Goal: Task Accomplishment & Management: Manage account settings

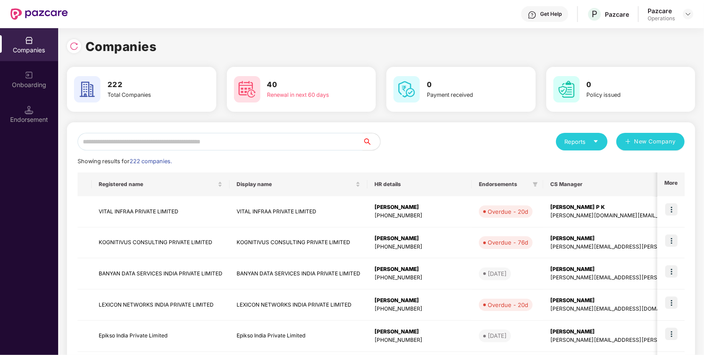
click at [275, 141] on input "text" at bounding box center [220, 142] width 285 height 18
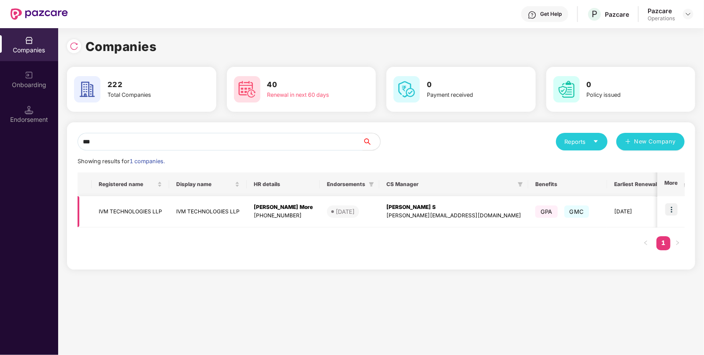
type input "***"
click at [122, 207] on td "IVM TECHNOLOGIES LLP" at bounding box center [131, 211] width 78 height 31
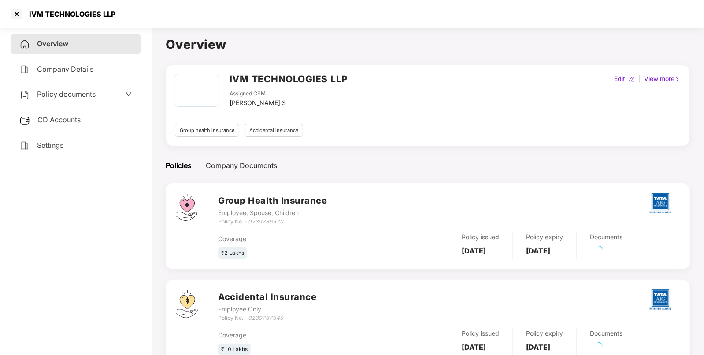
click at [66, 121] on span "CD Accounts" at bounding box center [58, 119] width 43 height 9
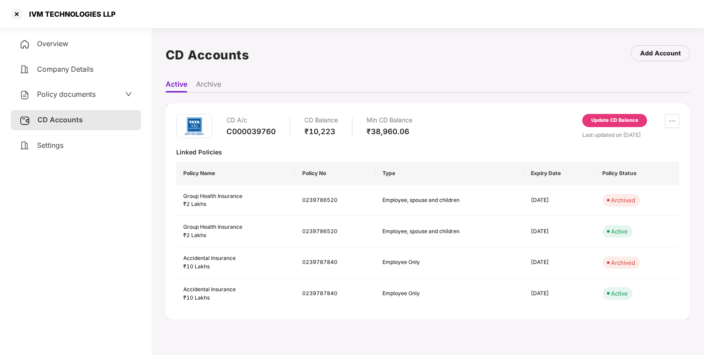
click at [594, 112] on div "CD A/c C000039760 CD Balance ₹10,223 Min CD Balance ₹38,960.06 Update CD Balanc…" at bounding box center [428, 212] width 524 height 217
click at [595, 121] on div "Update CD Balance" at bounding box center [614, 121] width 47 height 8
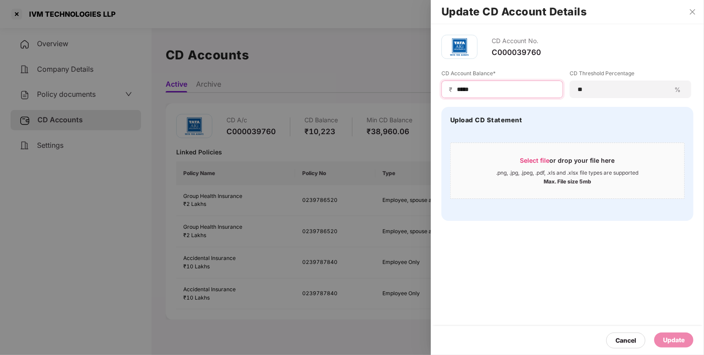
click at [479, 87] on input "*****" at bounding box center [506, 89] width 100 height 9
type input "*****"
click at [675, 337] on div "Update" at bounding box center [674, 341] width 22 height 10
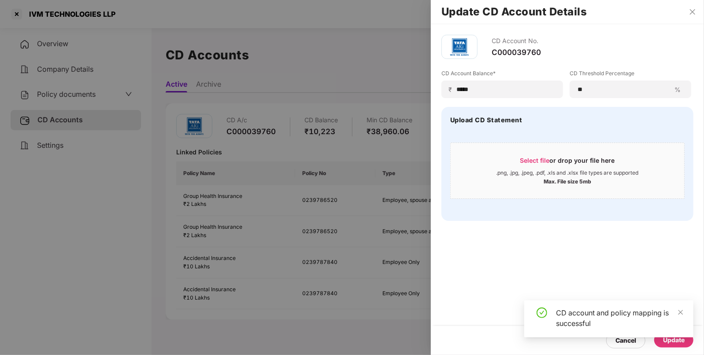
click at [69, 96] on div at bounding box center [352, 177] width 704 height 355
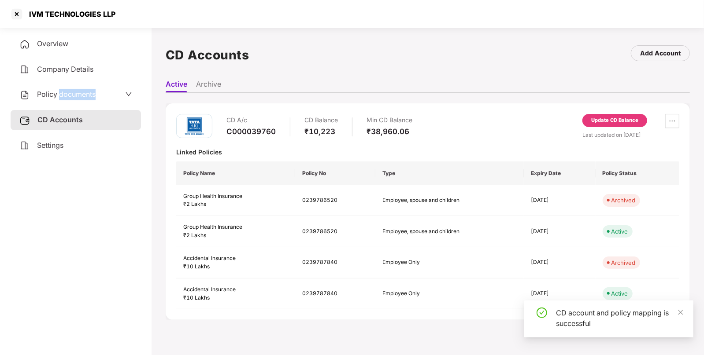
click at [69, 96] on span "Policy documents" at bounding box center [66, 94] width 59 height 9
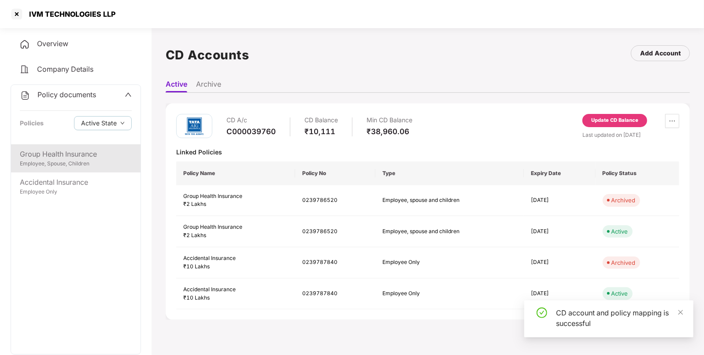
click at [48, 149] on div "Group Health Insurance" at bounding box center [76, 154] width 112 height 11
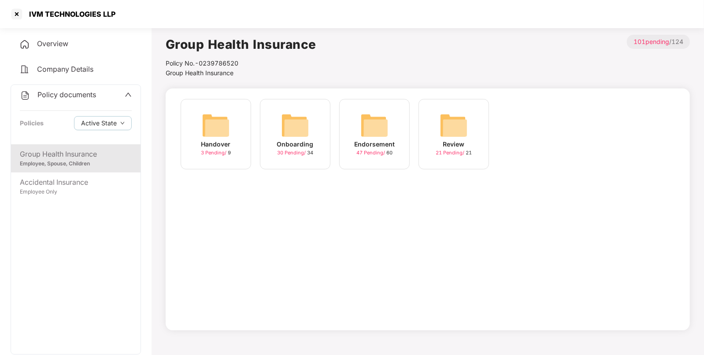
click at [391, 132] on div "Endorsement 47 Pending / 60" at bounding box center [374, 134] width 70 height 70
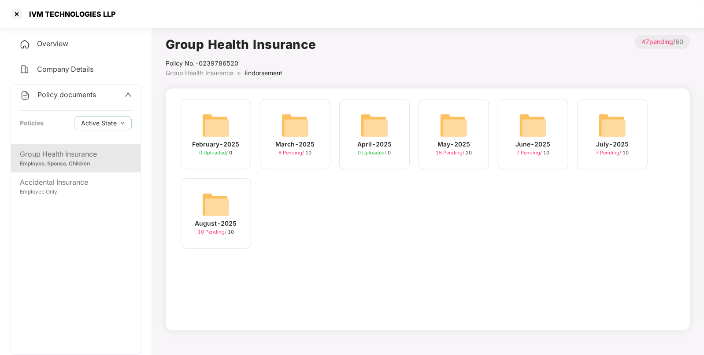
click at [224, 206] on img at bounding box center [216, 205] width 28 height 28
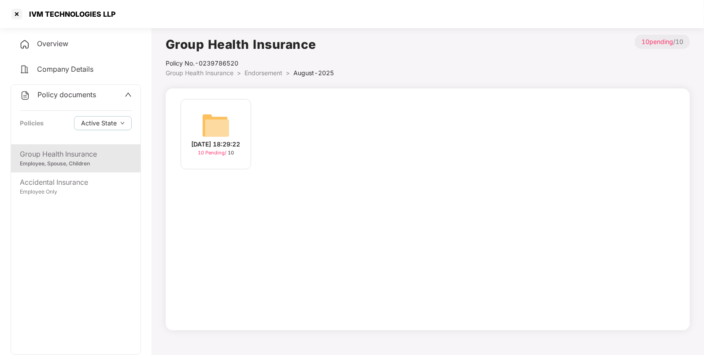
click at [207, 122] on img at bounding box center [216, 125] width 28 height 28
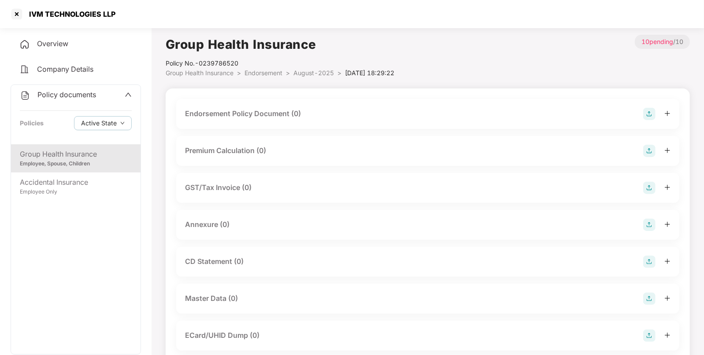
click at [648, 112] on img at bounding box center [649, 114] width 12 height 12
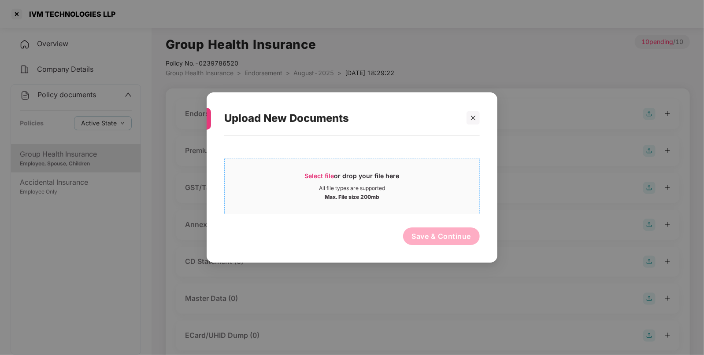
click at [311, 174] on span "Select file" at bounding box center [320, 175] width 30 height 7
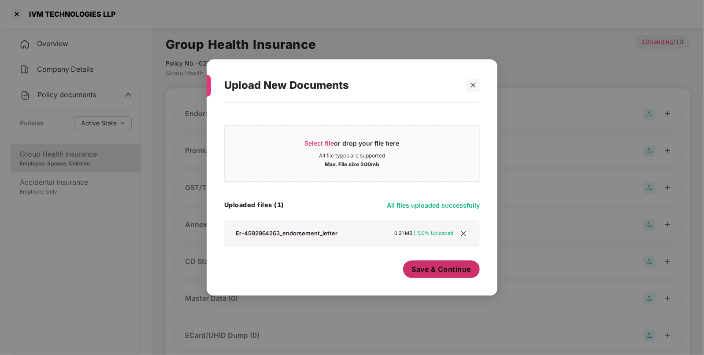
click at [438, 264] on button "Save & Continue" at bounding box center [441, 270] width 77 height 18
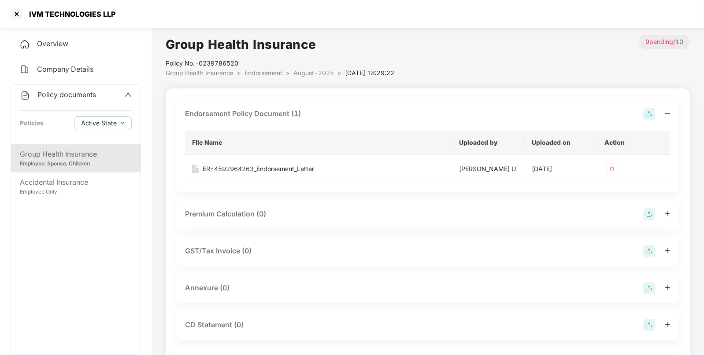
scroll to position [59, 0]
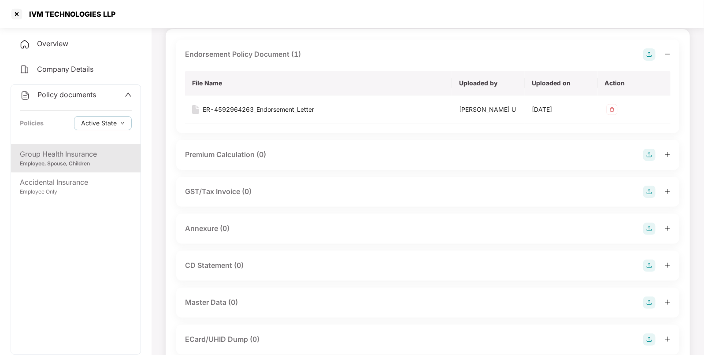
click at [648, 54] on img at bounding box center [649, 54] width 12 height 12
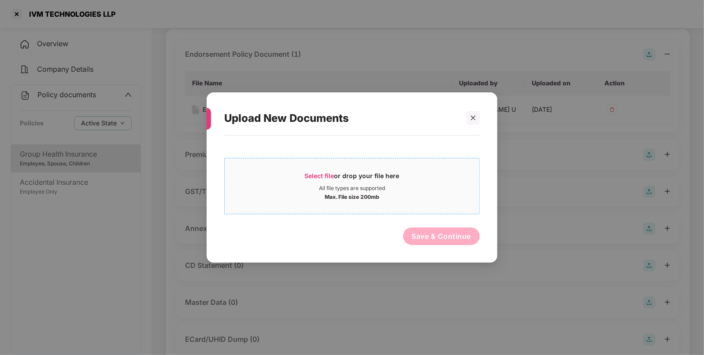
click at [310, 174] on span "Select file" at bounding box center [320, 175] width 30 height 7
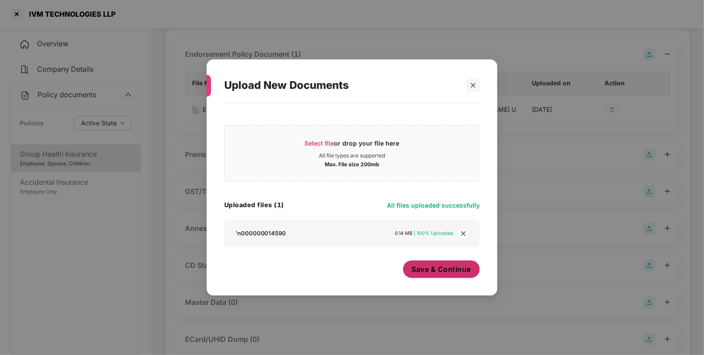
click at [422, 270] on span "Save & Continue" at bounding box center [441, 270] width 59 height 10
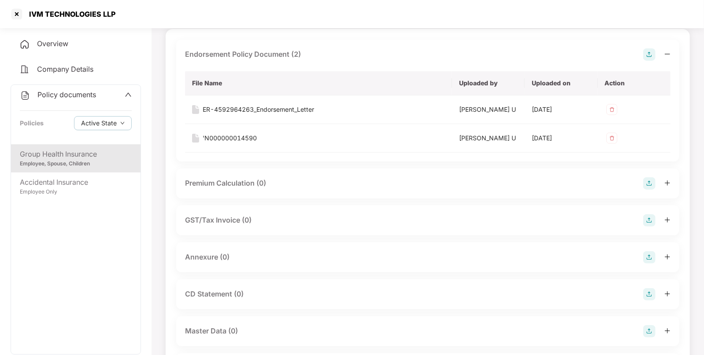
scroll to position [107, 0]
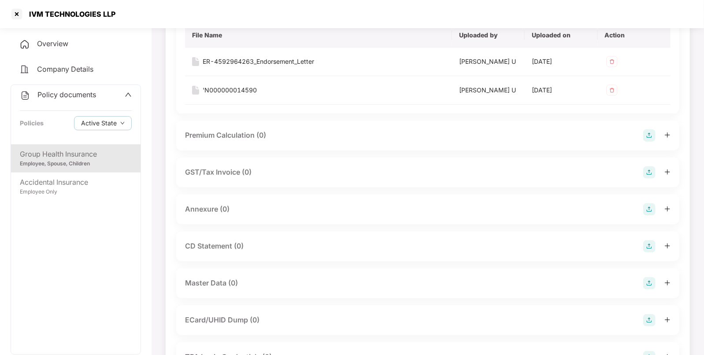
click at [645, 209] on img at bounding box center [649, 209] width 12 height 12
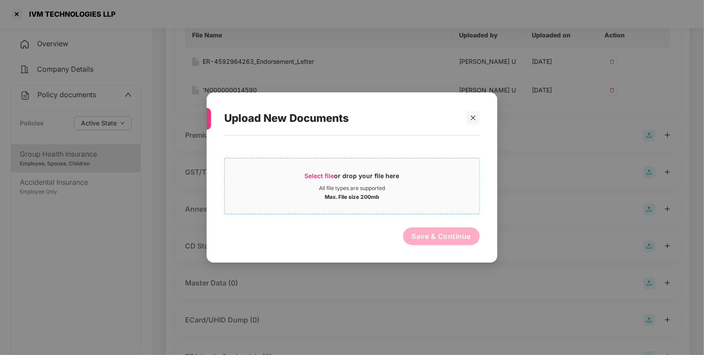
click at [315, 176] on span "Select file" at bounding box center [320, 175] width 30 height 7
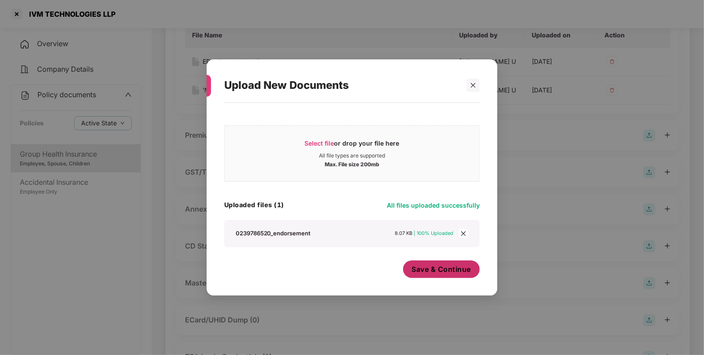
click at [433, 275] on button "Save & Continue" at bounding box center [441, 270] width 77 height 18
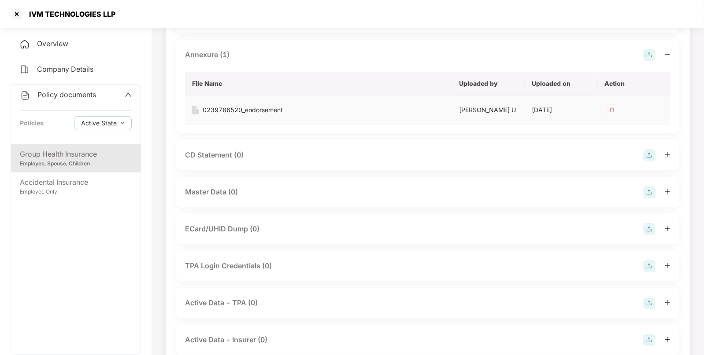
scroll to position [275, 0]
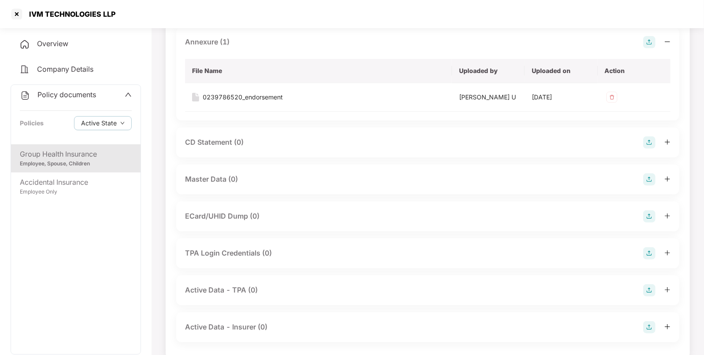
click at [645, 179] on img at bounding box center [649, 180] width 12 height 12
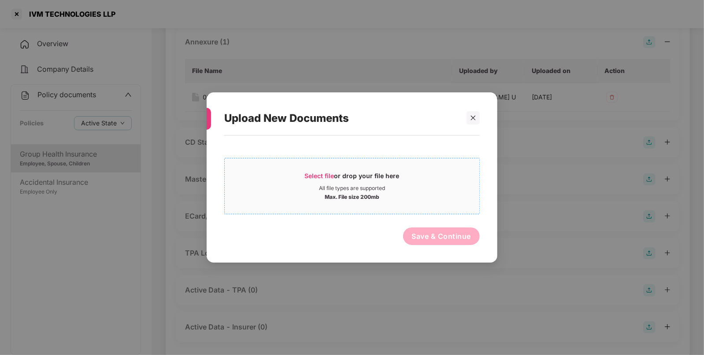
click at [324, 175] on span "Select file" at bounding box center [320, 175] width 30 height 7
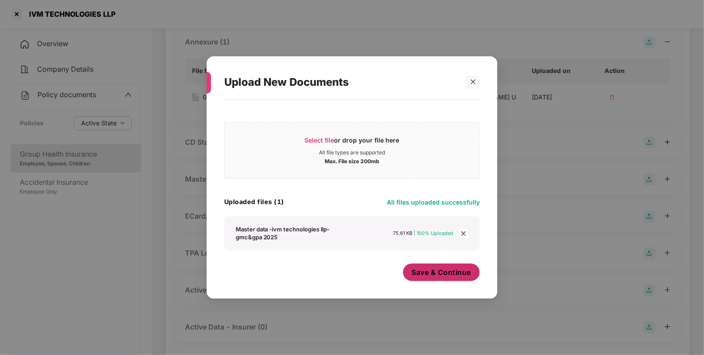
click at [432, 275] on span "Save & Continue" at bounding box center [441, 273] width 59 height 10
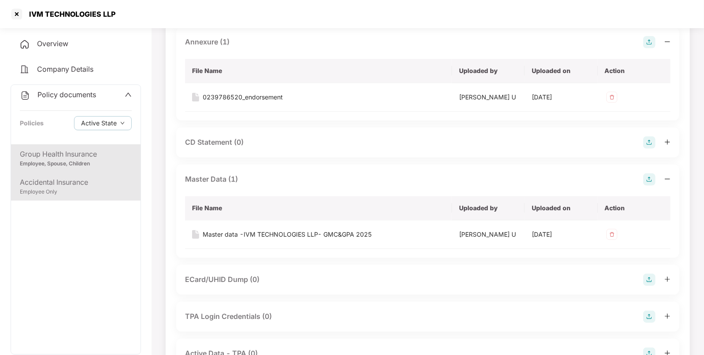
click at [86, 187] on div "Accidental Insurance" at bounding box center [76, 182] width 112 height 11
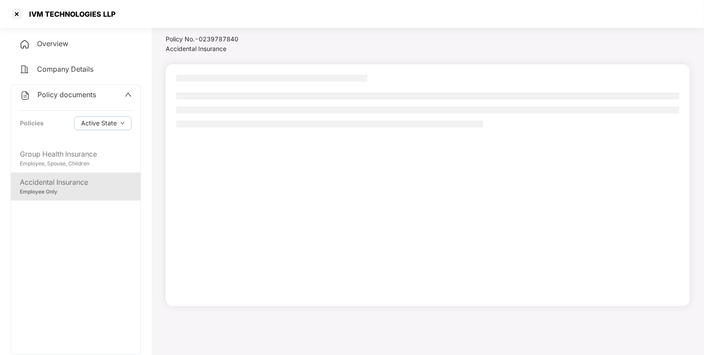
scroll to position [24, 0]
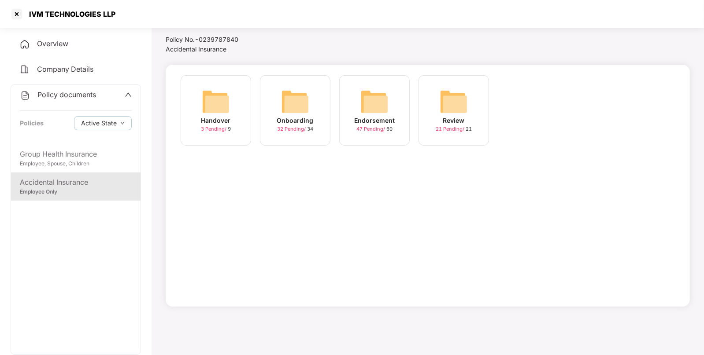
click at [385, 109] on img at bounding box center [374, 102] width 28 height 28
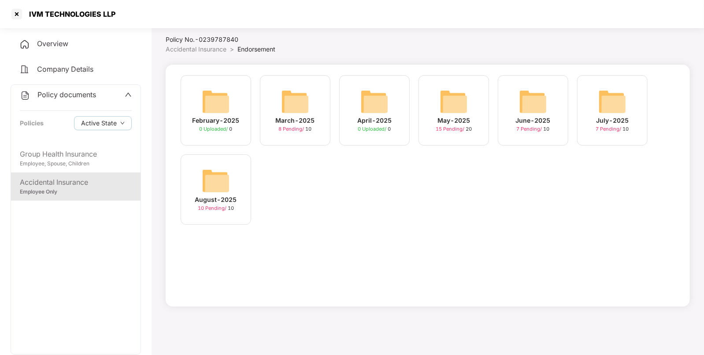
click at [203, 180] on img at bounding box center [216, 181] width 28 height 28
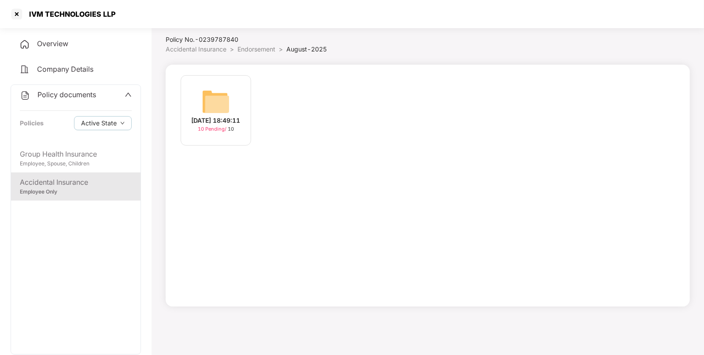
click at [231, 108] on div "[DATE] 18:49:11 10 Pending / 10" at bounding box center [216, 110] width 70 height 70
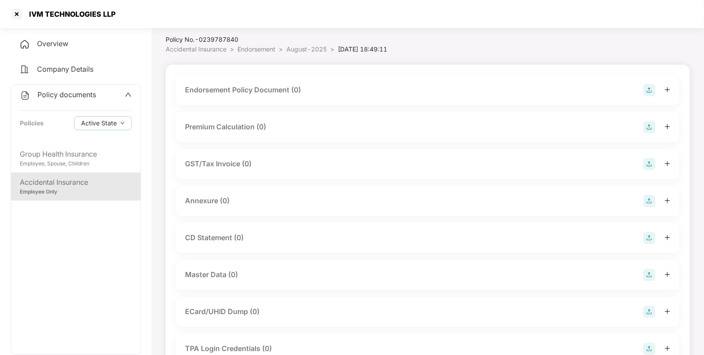
scroll to position [134, 0]
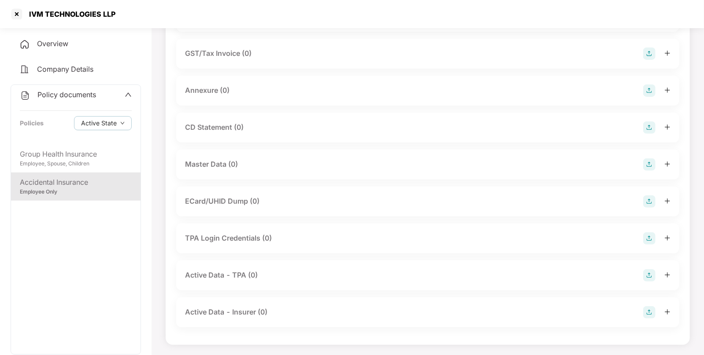
click at [649, 164] on img at bounding box center [649, 165] width 12 height 12
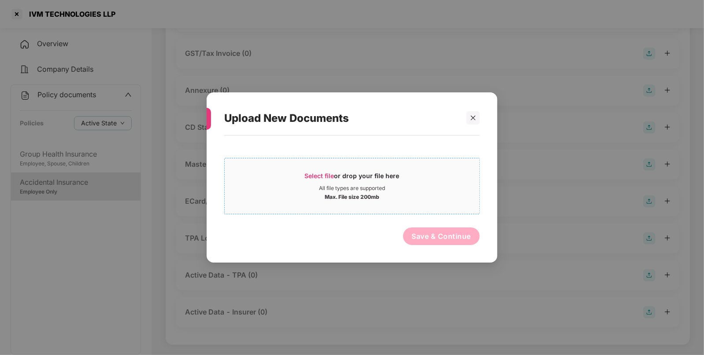
click at [316, 179] on span "Select file" at bounding box center [320, 175] width 30 height 7
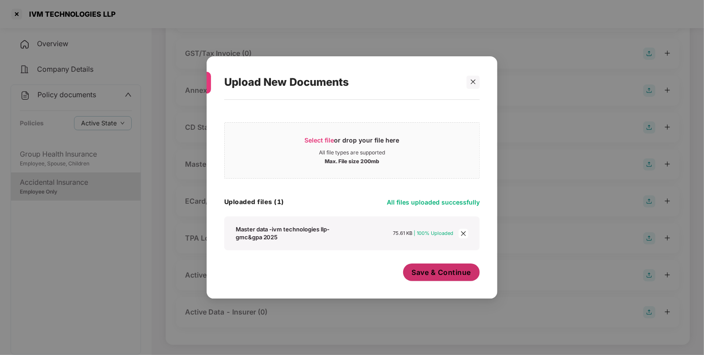
click at [422, 270] on span "Save & Continue" at bounding box center [441, 273] width 59 height 10
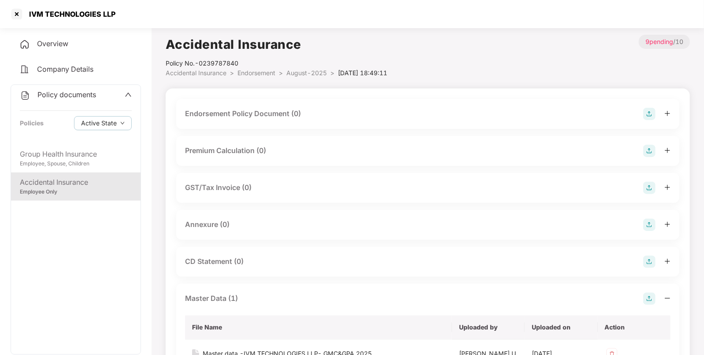
scroll to position [0, 0]
click at [646, 116] on img at bounding box center [649, 114] width 12 height 12
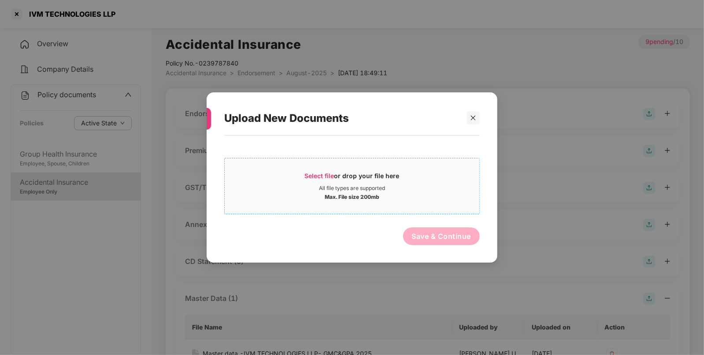
click at [313, 178] on span "Select file" at bounding box center [320, 175] width 30 height 7
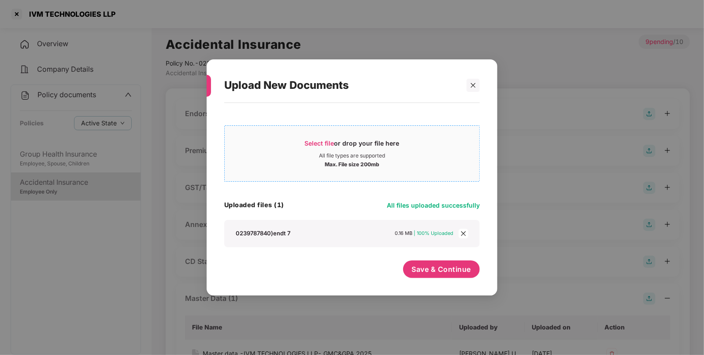
click at [315, 140] on span "Select file" at bounding box center [320, 143] width 30 height 7
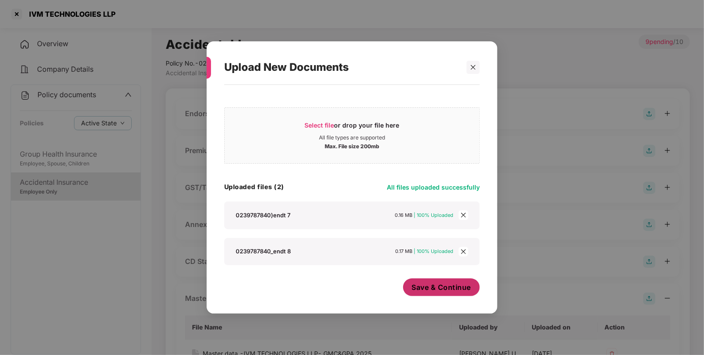
click at [429, 289] on span "Save & Continue" at bounding box center [441, 288] width 59 height 10
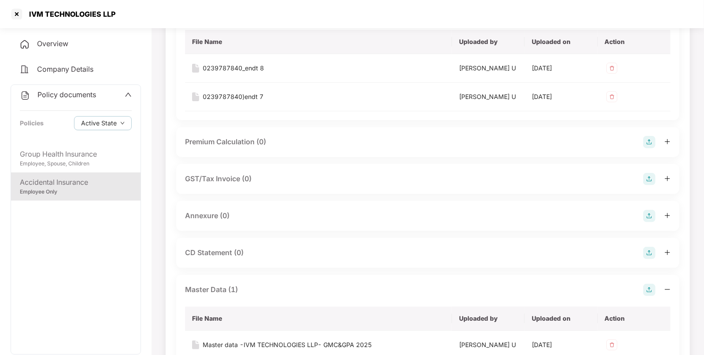
scroll to position [102, 0]
click at [654, 211] on img at bounding box center [649, 215] width 12 height 12
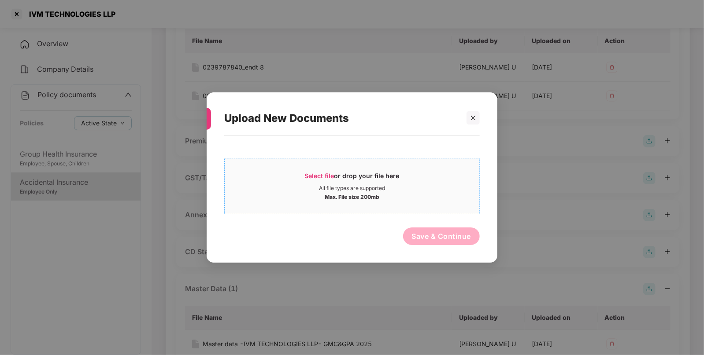
click at [311, 174] on span "Select file" at bounding box center [320, 175] width 30 height 7
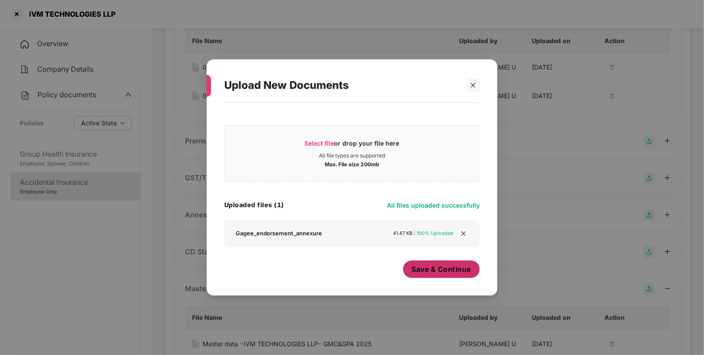
click at [440, 271] on span "Save & Continue" at bounding box center [441, 270] width 59 height 10
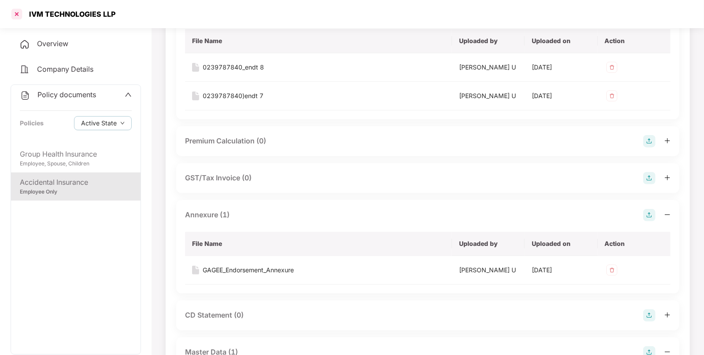
click at [18, 18] on div at bounding box center [17, 14] width 14 height 14
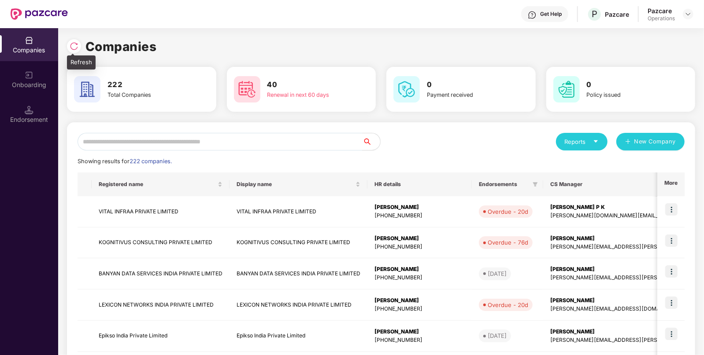
click at [74, 44] on img at bounding box center [74, 46] width 9 height 9
paste input "**********"
click at [245, 145] on input "text" at bounding box center [220, 142] width 285 height 18
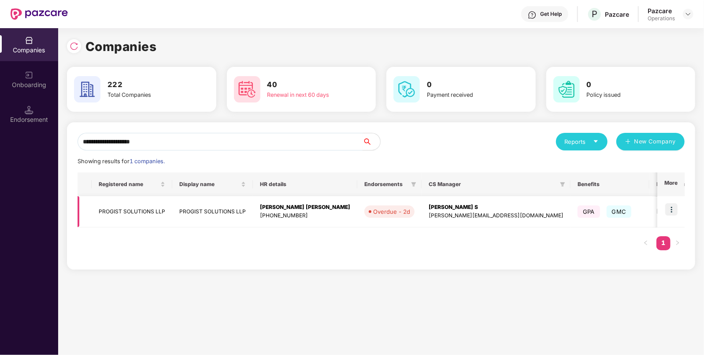
type input "**********"
click at [672, 211] on img at bounding box center [671, 209] width 12 height 12
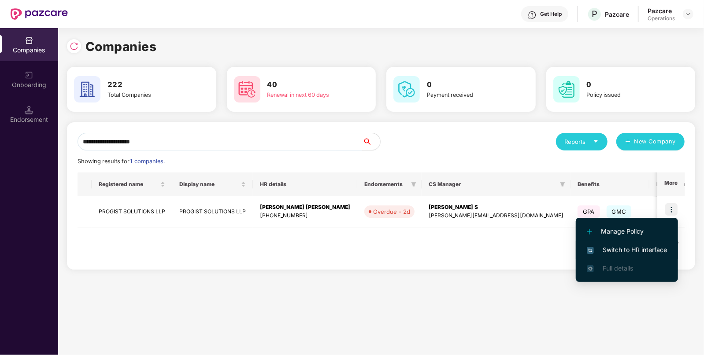
click at [601, 249] on span "Switch to HR interface" at bounding box center [627, 250] width 80 height 10
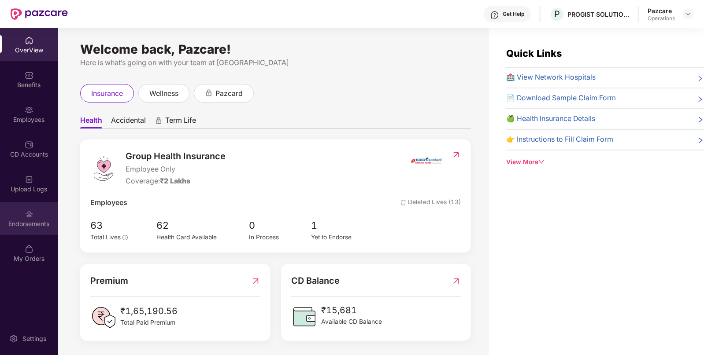
click at [17, 214] on div "Endorsements" at bounding box center [29, 218] width 58 height 33
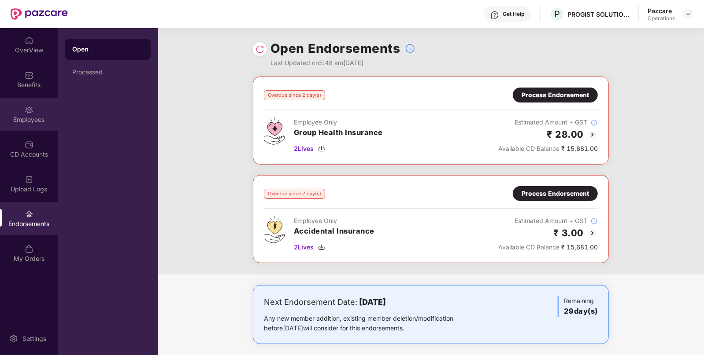
click at [18, 113] on div "Employees" at bounding box center [29, 114] width 58 height 33
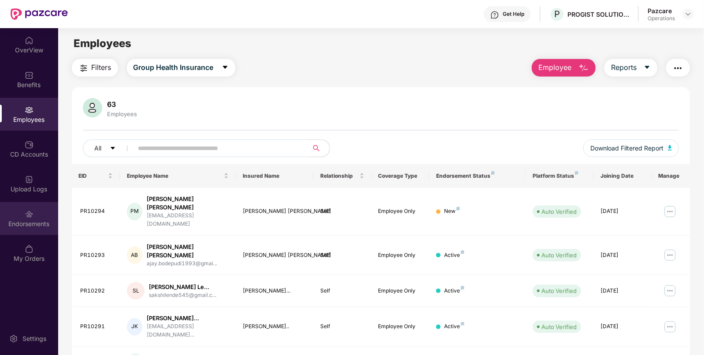
click at [25, 222] on div "Endorsements" at bounding box center [29, 224] width 58 height 9
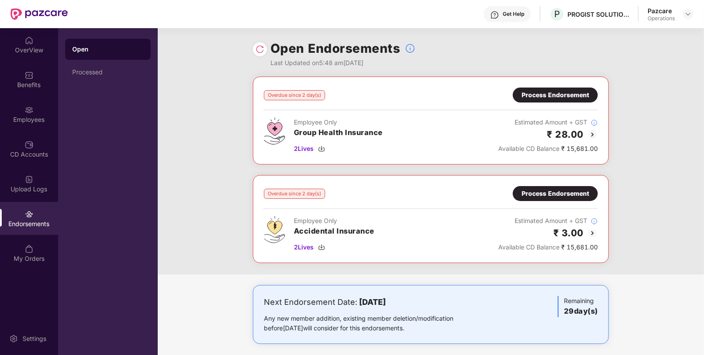
click at [592, 131] on img at bounding box center [592, 134] width 11 height 11
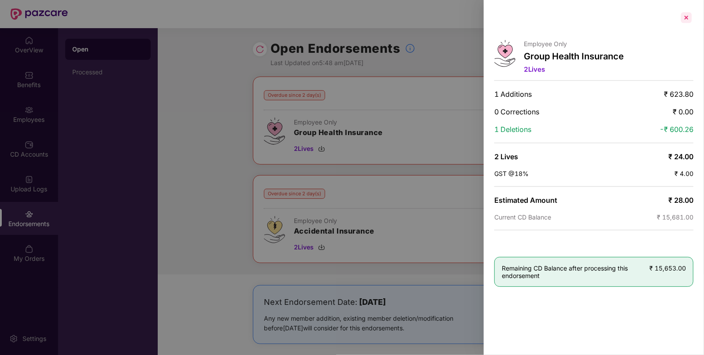
click at [687, 18] on div at bounding box center [686, 18] width 14 height 14
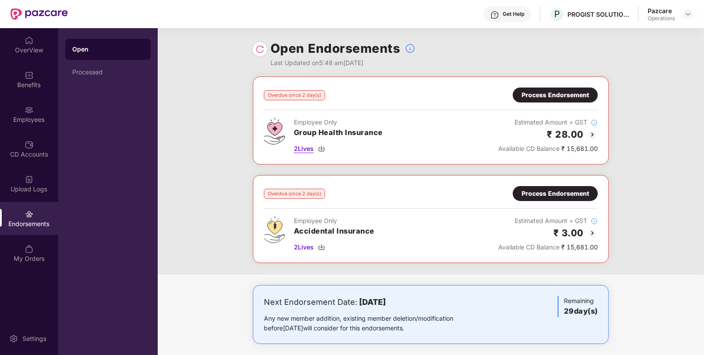
click at [325, 148] on img at bounding box center [321, 148] width 7 height 7
click at [322, 246] on img at bounding box center [321, 247] width 7 height 7
click at [551, 93] on div "Process Endorsement" at bounding box center [554, 95] width 67 height 10
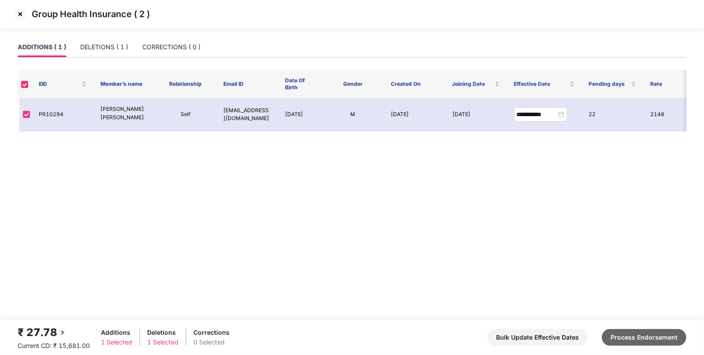
click at [640, 334] on button "Process Endorsement" at bounding box center [644, 337] width 85 height 17
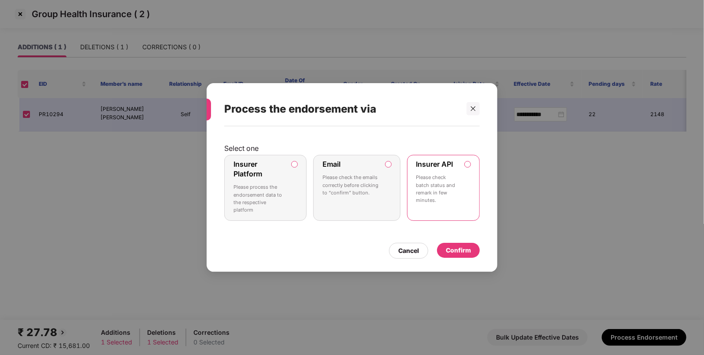
click at [451, 250] on div "Confirm" at bounding box center [458, 251] width 25 height 10
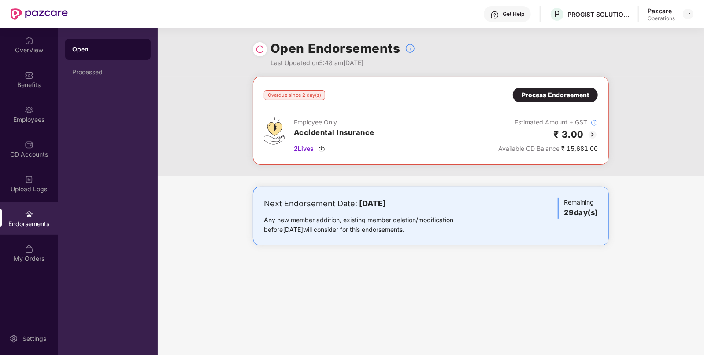
click at [564, 93] on div "Process Endorsement" at bounding box center [554, 95] width 67 height 10
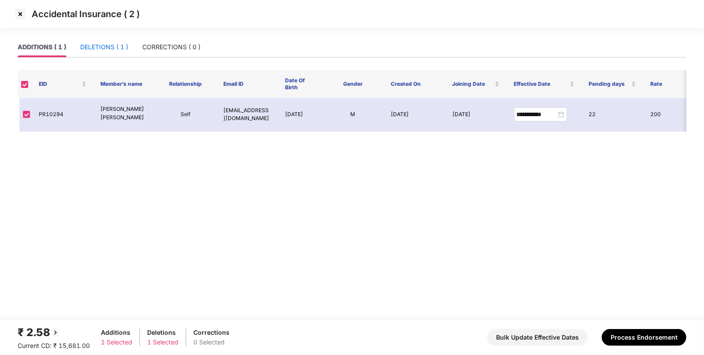
click at [115, 44] on div "DELETIONS ( 1 )" at bounding box center [104, 47] width 48 height 10
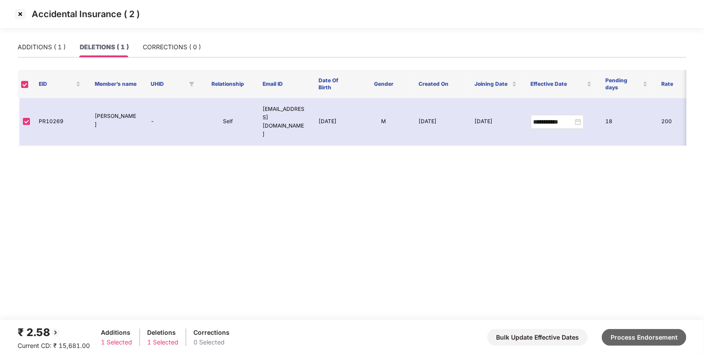
click at [647, 337] on button "Process Endorsement" at bounding box center [644, 337] width 85 height 17
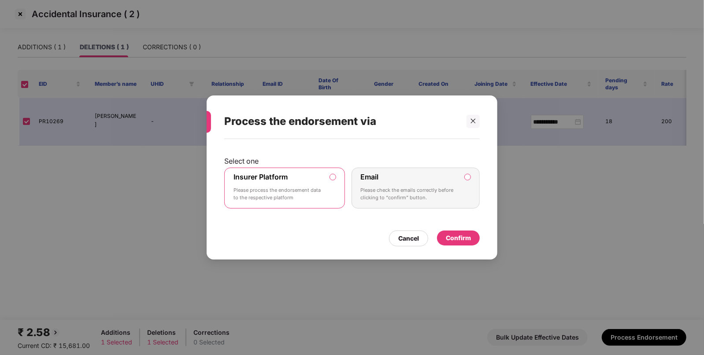
click at [454, 244] on div "Confirm" at bounding box center [458, 238] width 43 height 15
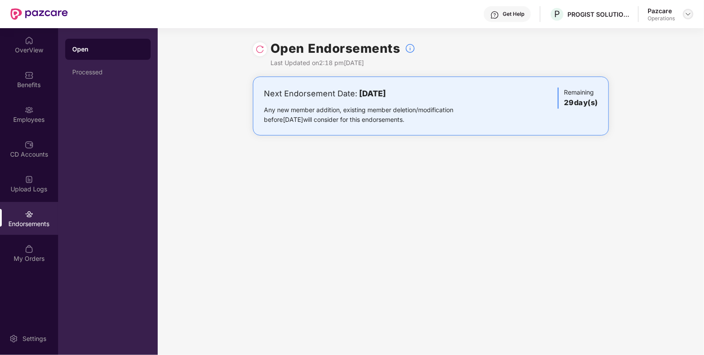
click at [687, 17] on img at bounding box center [687, 14] width 7 height 7
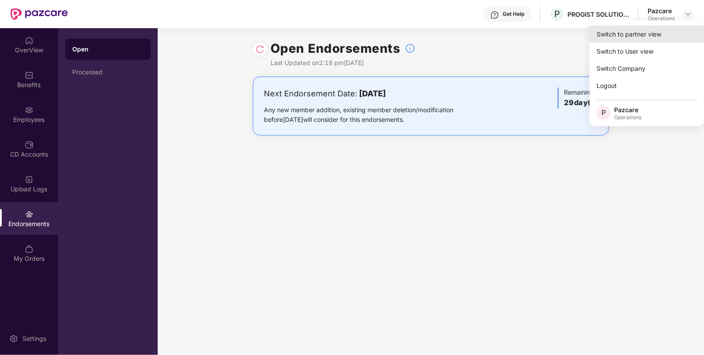
click at [630, 35] on div "Switch to partner view" at bounding box center [646, 34] width 115 height 17
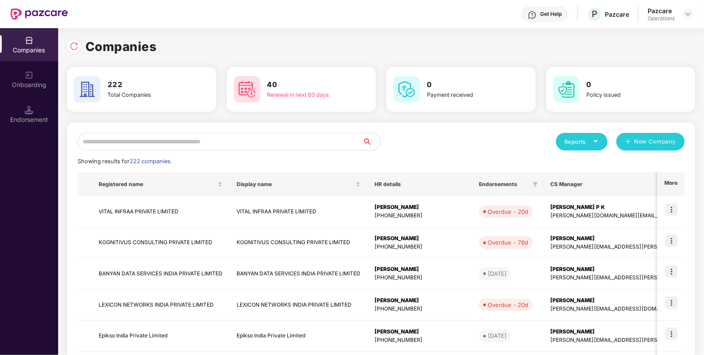
paste input "**********"
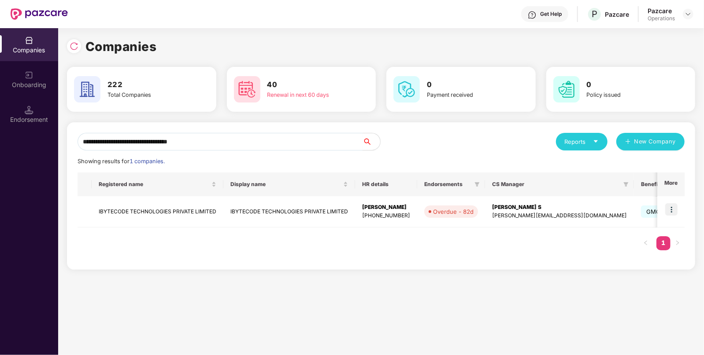
click at [214, 138] on input "**********" at bounding box center [220, 142] width 285 height 18
type input "**********"
click at [669, 211] on img at bounding box center [671, 209] width 12 height 12
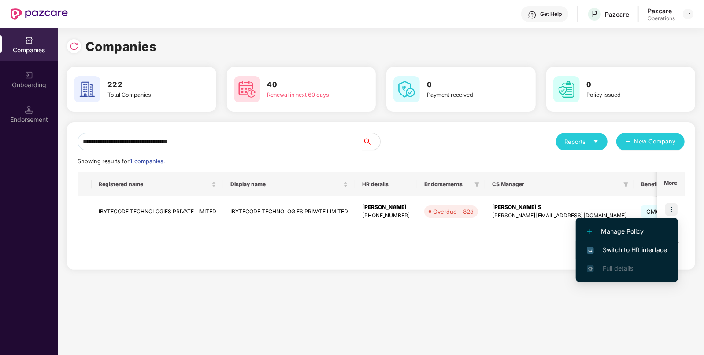
click at [634, 247] on span "Switch to HR interface" at bounding box center [627, 250] width 80 height 10
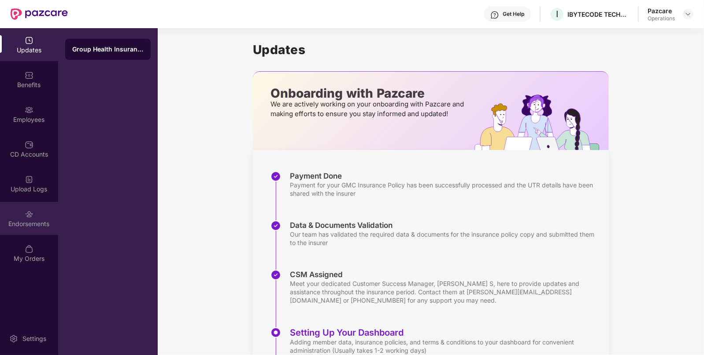
click at [36, 222] on div "Endorsements" at bounding box center [29, 224] width 58 height 9
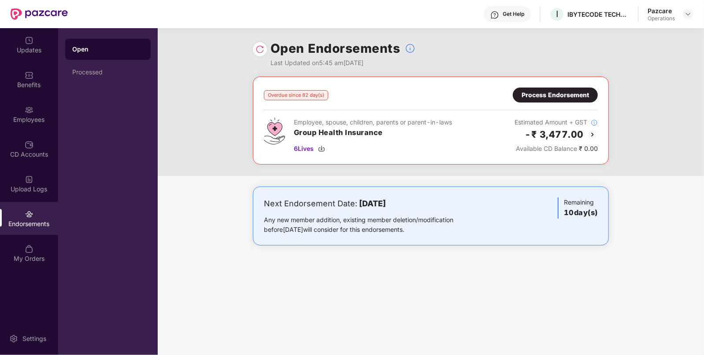
click at [592, 131] on img at bounding box center [592, 134] width 11 height 11
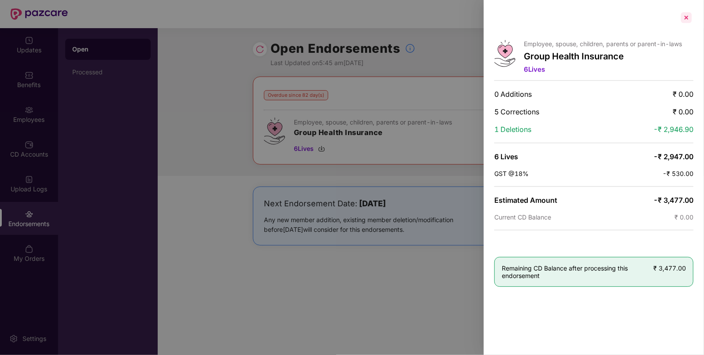
click at [680, 15] on div at bounding box center [686, 18] width 14 height 14
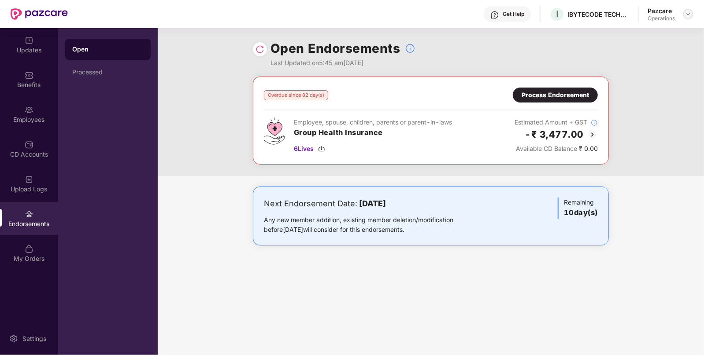
click at [686, 15] on img at bounding box center [687, 14] width 7 height 7
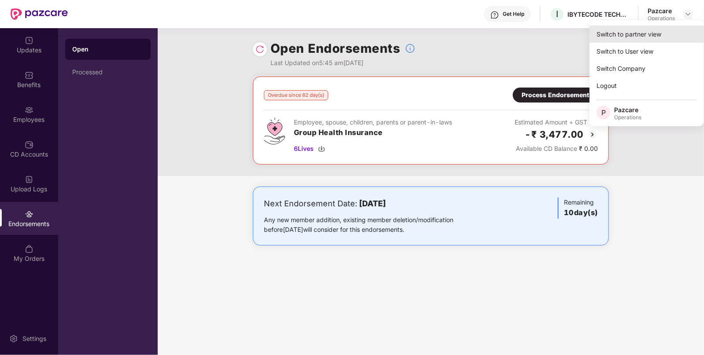
click at [639, 35] on div "Switch to partner view" at bounding box center [646, 34] width 115 height 17
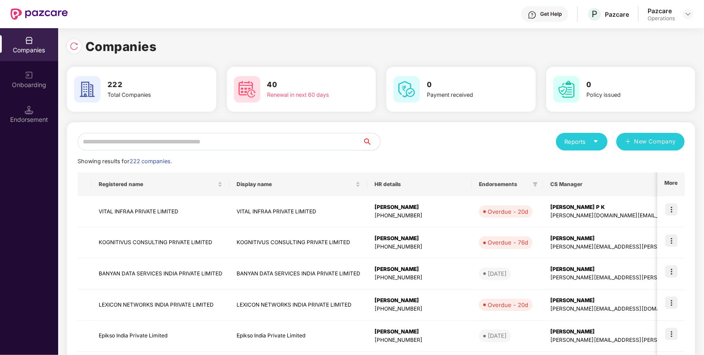
paste input "**********"
click at [346, 139] on input "text" at bounding box center [220, 142] width 285 height 18
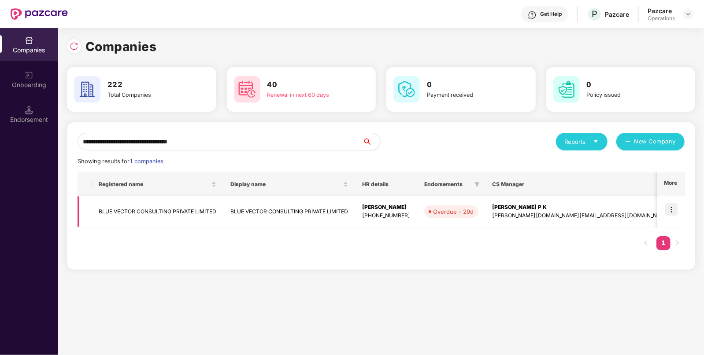
type input "**********"
click at [672, 207] on img at bounding box center [671, 209] width 12 height 12
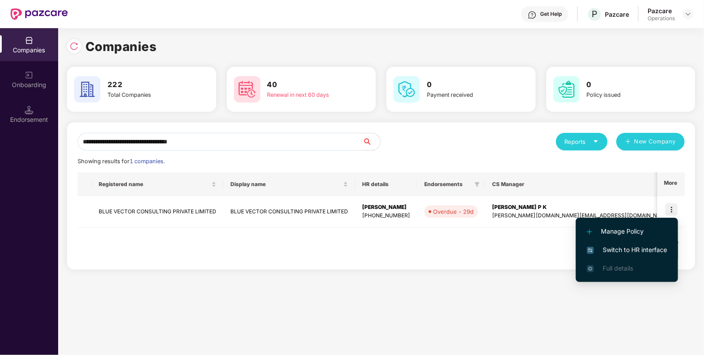
click at [595, 254] on span "Switch to HR interface" at bounding box center [627, 250] width 80 height 10
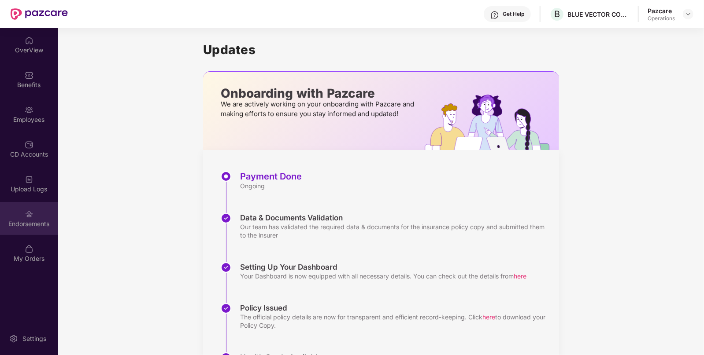
click at [0, 224] on div "Endorsements" at bounding box center [29, 224] width 58 height 9
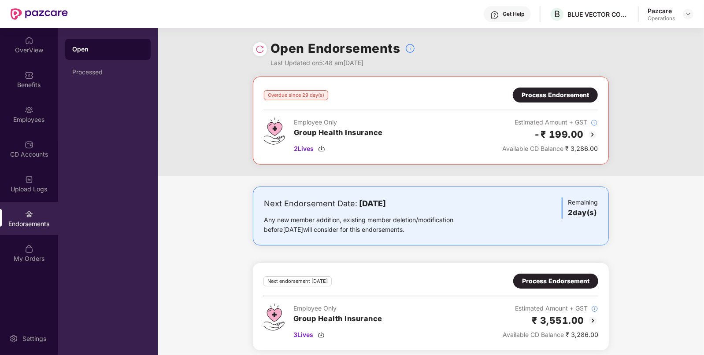
click at [381, 205] on b "[DATE]" at bounding box center [372, 203] width 27 height 9
click at [367, 204] on b "[DATE]" at bounding box center [372, 203] width 27 height 9
drag, startPoint x: 357, startPoint y: 203, endPoint x: 430, endPoint y: 199, distance: 72.8
click at [430, 199] on div "Next Endorsement Date: [DATE]" at bounding box center [372, 204] width 217 height 12
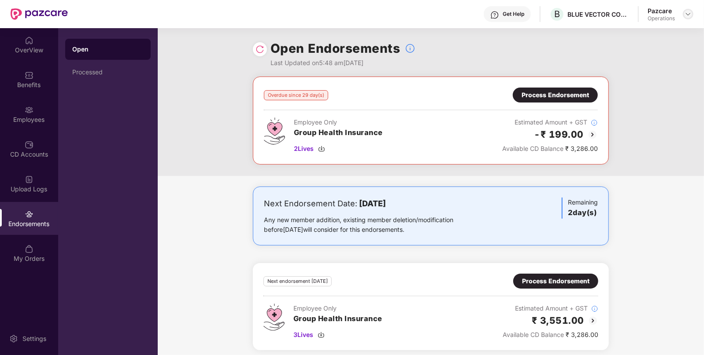
click at [687, 12] on img at bounding box center [687, 14] width 7 height 7
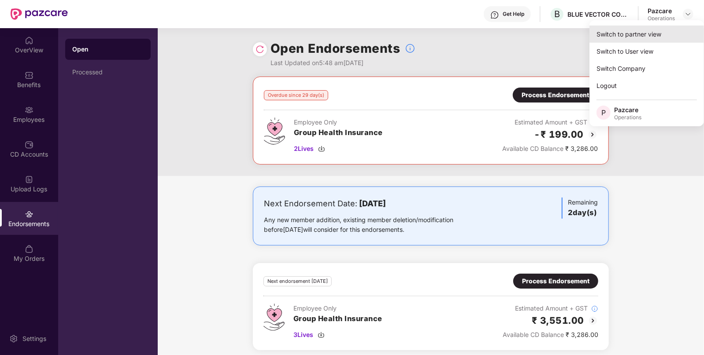
click at [616, 34] on div "Switch to partner view" at bounding box center [646, 34] width 115 height 17
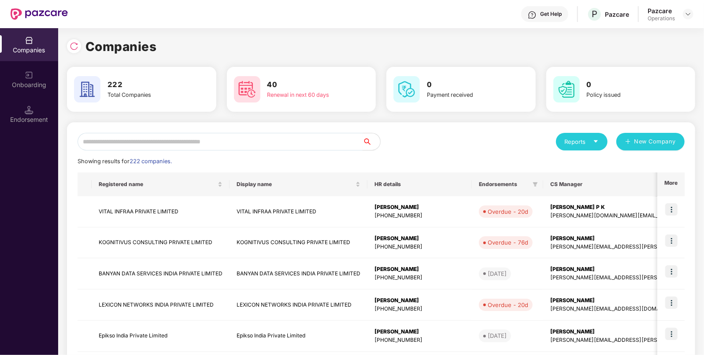
paste input "**********"
click at [177, 141] on input "text" at bounding box center [220, 142] width 285 height 18
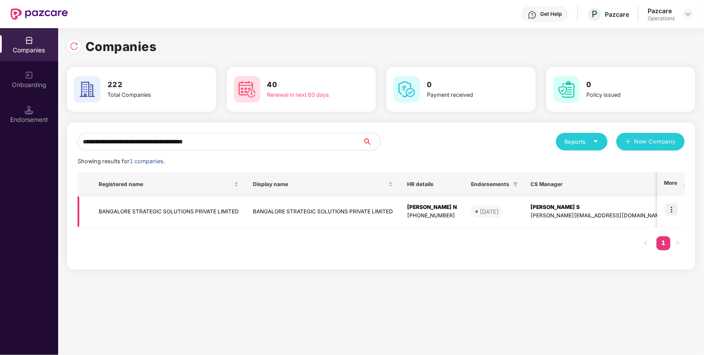
type input "**********"
click at [672, 205] on img at bounding box center [671, 209] width 12 height 12
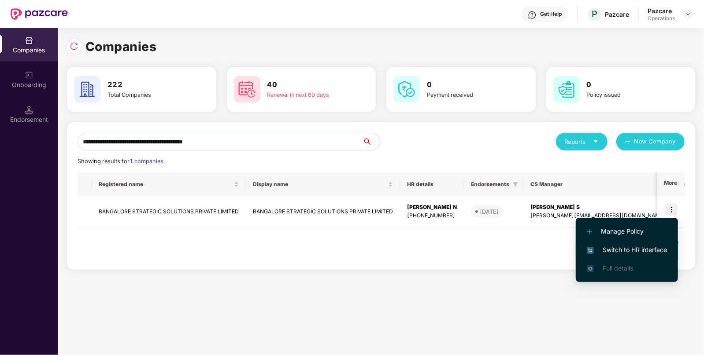
click at [623, 249] on span "Switch to HR interface" at bounding box center [627, 250] width 80 height 10
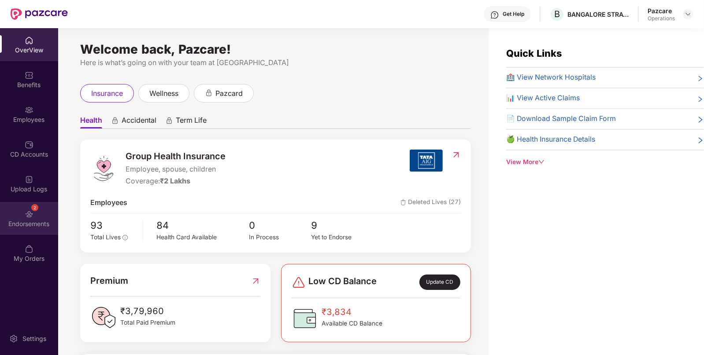
click at [14, 222] on div "Endorsements" at bounding box center [29, 224] width 58 height 9
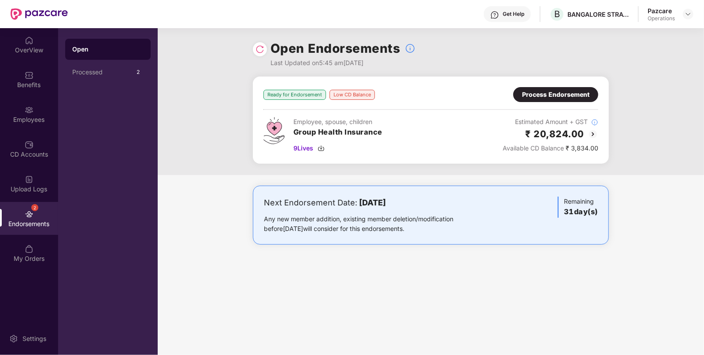
click at [592, 130] on img at bounding box center [593, 134] width 11 height 11
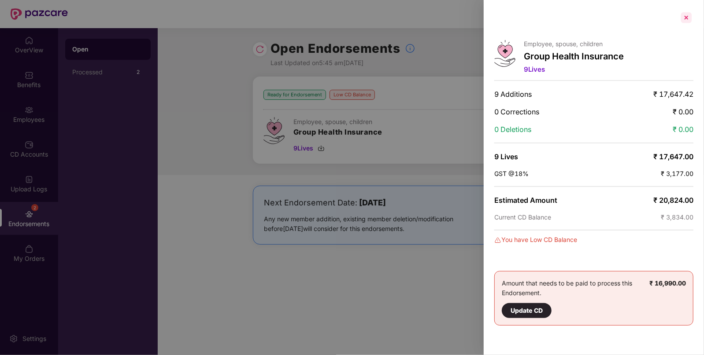
click at [691, 20] on div at bounding box center [686, 18] width 14 height 14
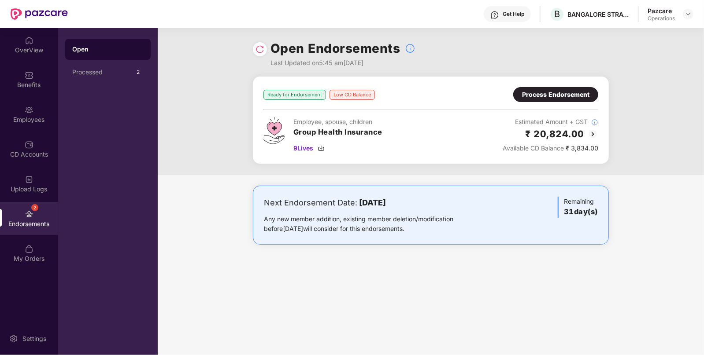
click at [588, 132] on img at bounding box center [593, 134] width 11 height 11
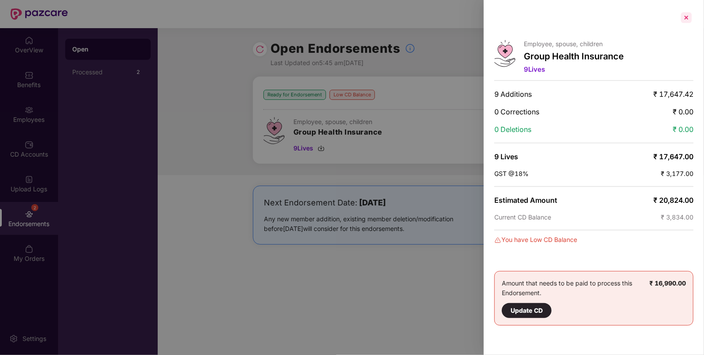
click at [687, 16] on div at bounding box center [686, 18] width 14 height 14
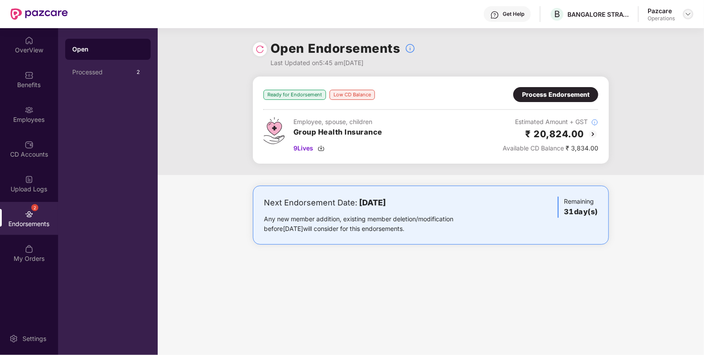
click at [687, 11] on img at bounding box center [687, 14] width 7 height 7
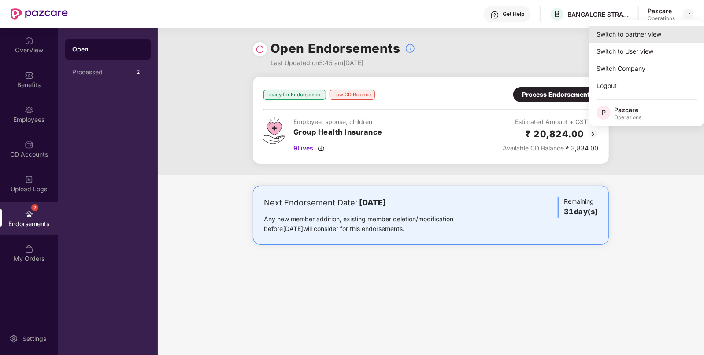
click at [635, 31] on div "Switch to partner view" at bounding box center [646, 34] width 115 height 17
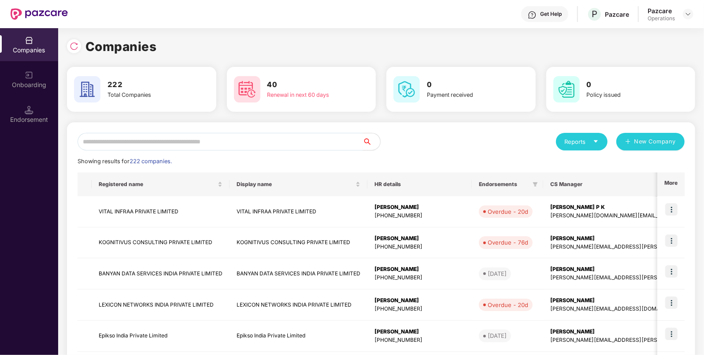
paste input "**********"
click at [167, 138] on input "text" at bounding box center [220, 142] width 285 height 18
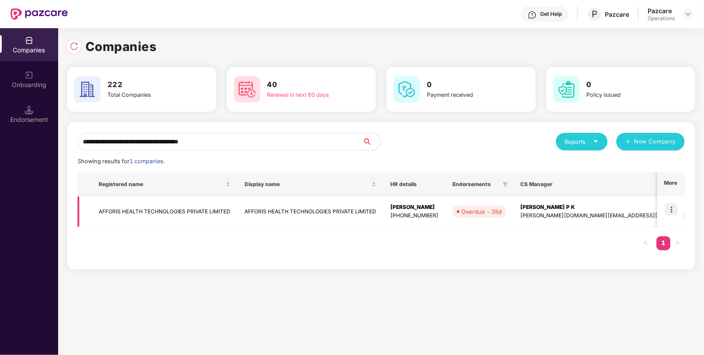
type input "**********"
click at [672, 204] on img at bounding box center [671, 209] width 12 height 12
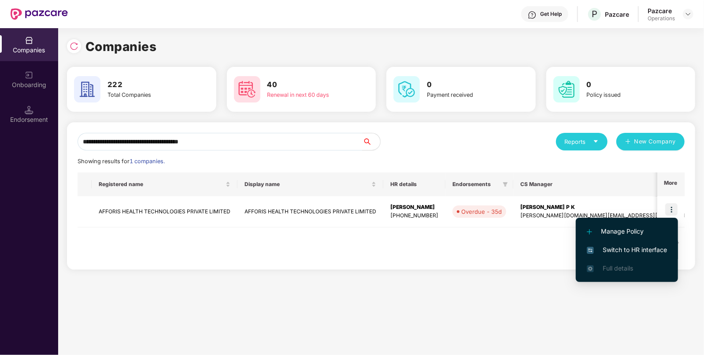
click at [612, 247] on span "Switch to HR interface" at bounding box center [627, 250] width 80 height 10
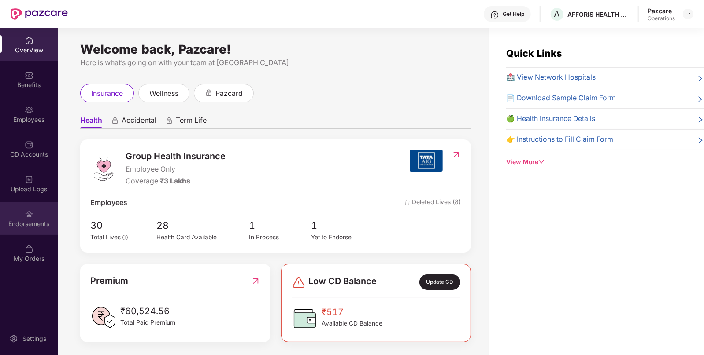
click at [35, 221] on div "Endorsements" at bounding box center [29, 224] width 58 height 9
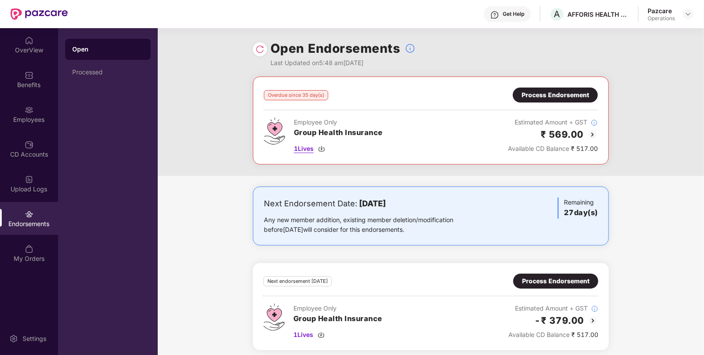
click at [324, 150] on img at bounding box center [321, 148] width 7 height 7
click at [321, 334] on img at bounding box center [321, 335] width 7 height 7
click at [324, 147] on img at bounding box center [321, 148] width 7 height 7
click at [590, 134] on img at bounding box center [592, 134] width 11 height 11
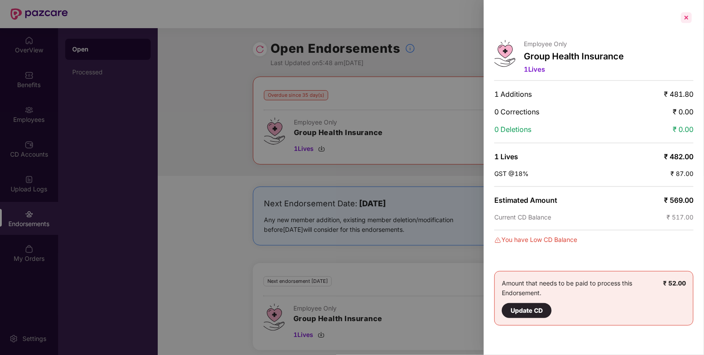
click at [685, 16] on div at bounding box center [686, 18] width 14 height 14
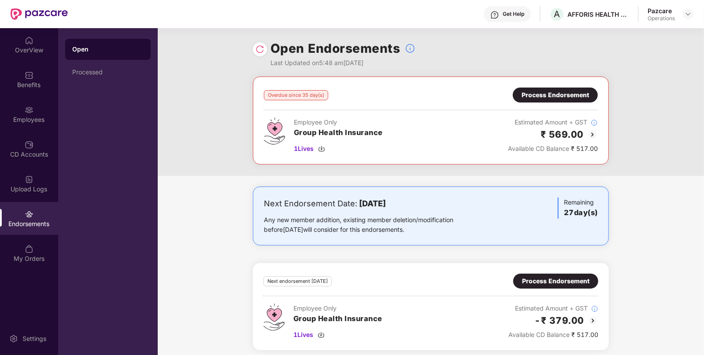
scroll to position [4, 0]
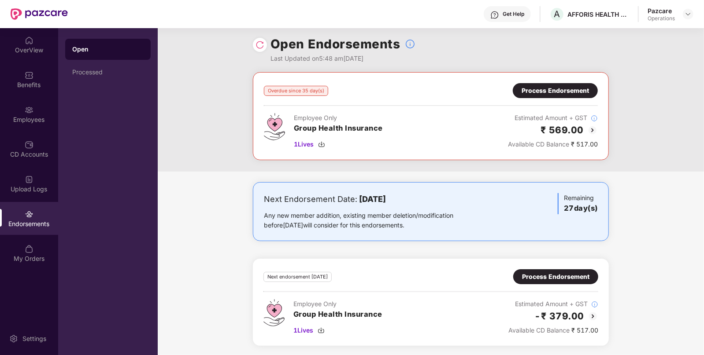
click at [525, 90] on div "Process Endorsement" at bounding box center [554, 91] width 67 height 10
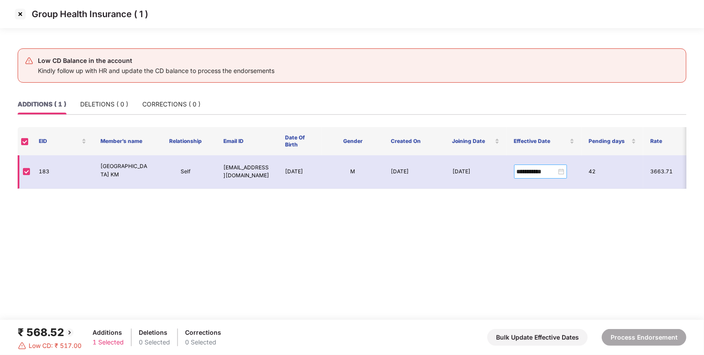
click at [560, 169] on div "**********" at bounding box center [541, 172] width 48 height 10
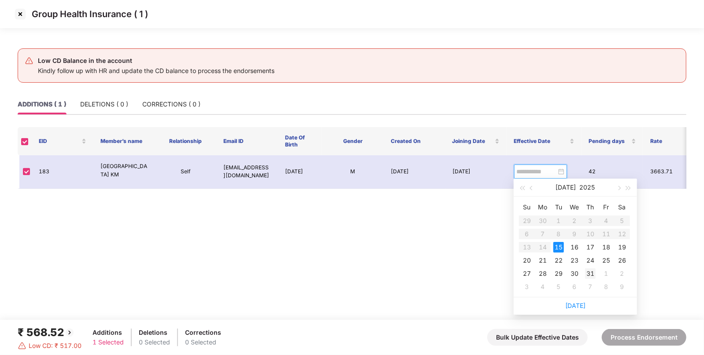
type input "**********"
click at [591, 274] on div "31" at bounding box center [590, 274] width 11 height 11
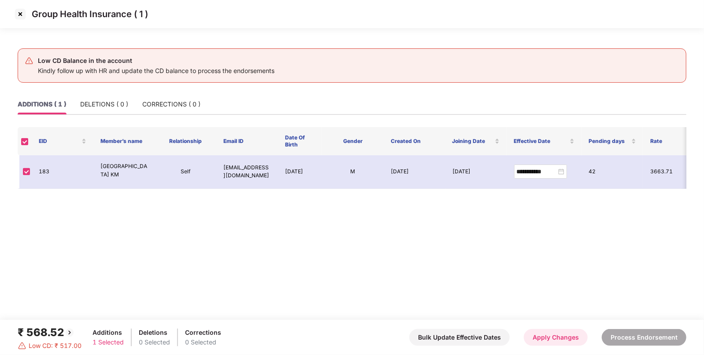
click at [560, 340] on button "Apply Changes" at bounding box center [556, 337] width 64 height 17
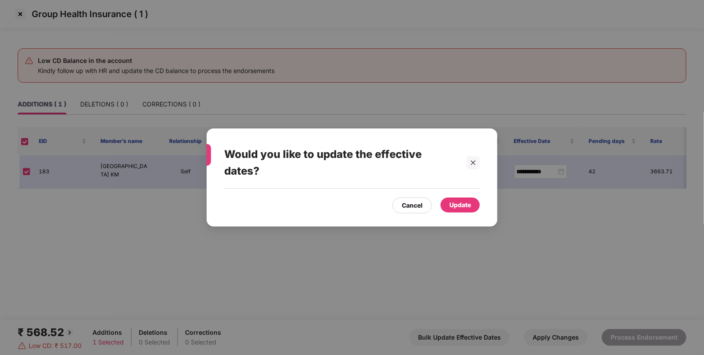
click at [455, 199] on div "Update" at bounding box center [459, 205] width 39 height 15
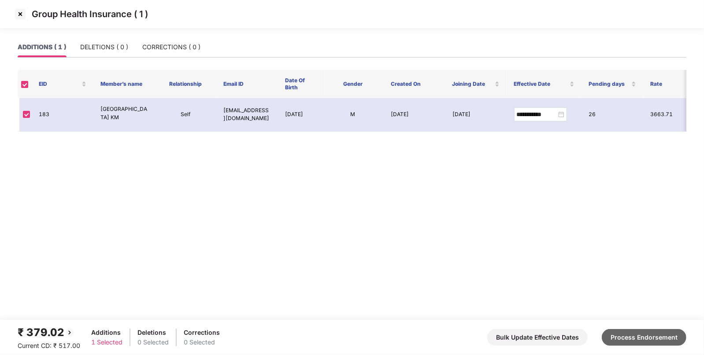
click at [626, 333] on button "Process Endorsement" at bounding box center [644, 337] width 85 height 17
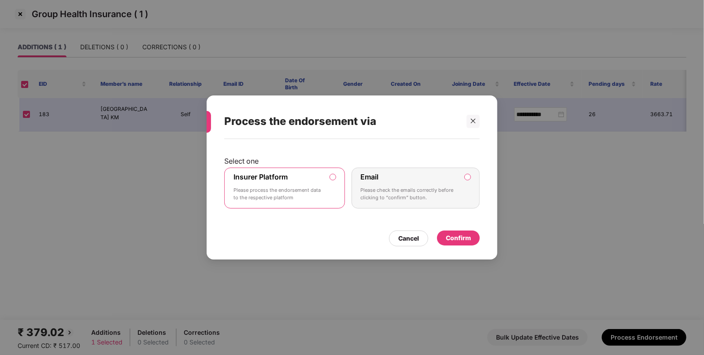
click at [459, 241] on div "Confirm" at bounding box center [458, 238] width 25 height 10
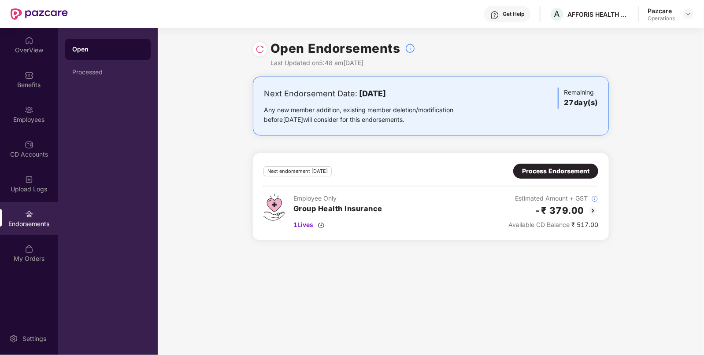
click at [569, 166] on div "Process Endorsement" at bounding box center [555, 171] width 67 height 10
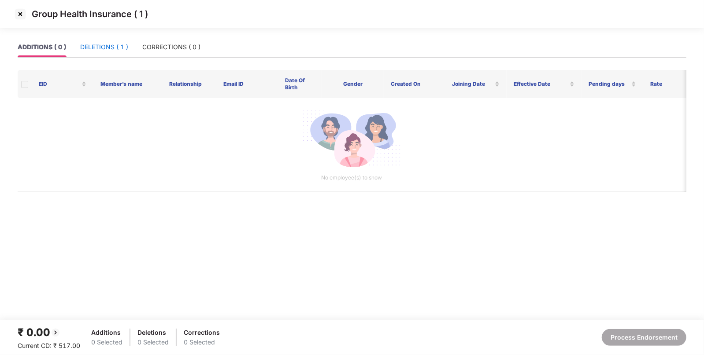
click at [104, 44] on div "DELETIONS ( 1 )" at bounding box center [104, 47] width 48 height 10
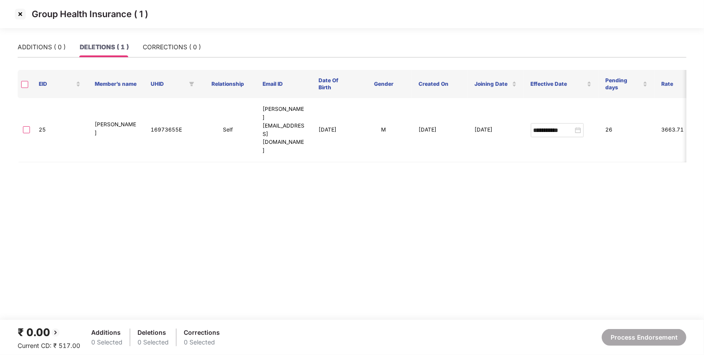
click at [20, 82] on th at bounding box center [25, 84] width 14 height 28
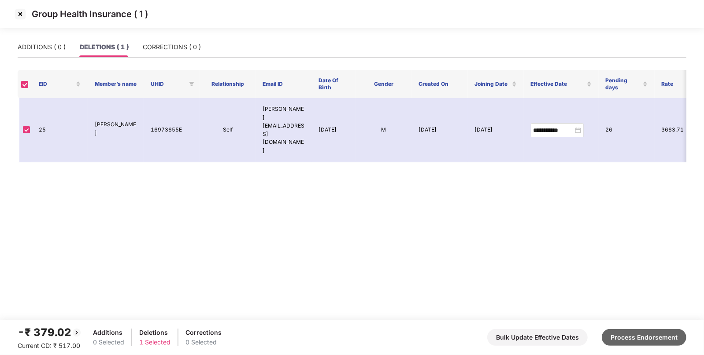
click at [636, 336] on button "Process Endorsement" at bounding box center [644, 337] width 85 height 17
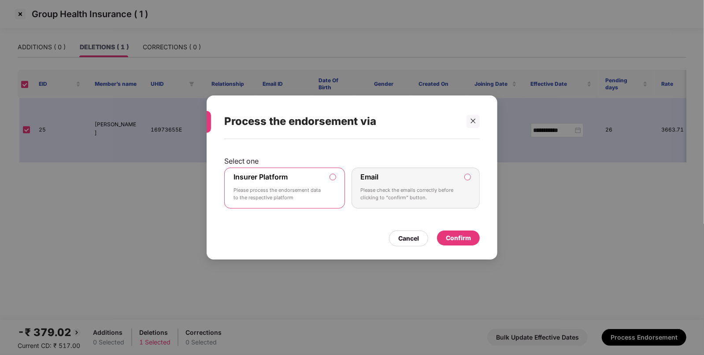
click at [448, 229] on div "Cancel Confirm" at bounding box center [351, 236] width 255 height 20
click at [450, 236] on div "Confirm" at bounding box center [458, 238] width 25 height 10
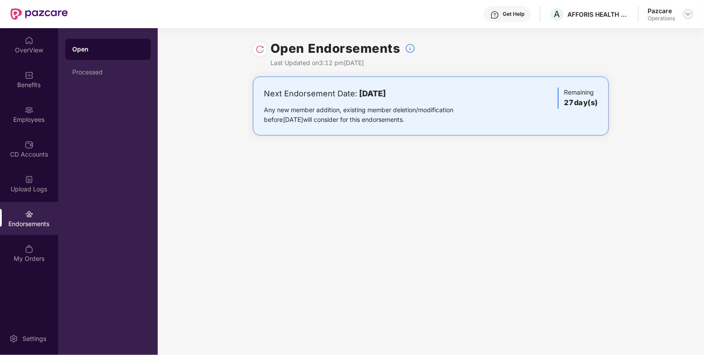
click at [688, 15] on img at bounding box center [687, 14] width 7 height 7
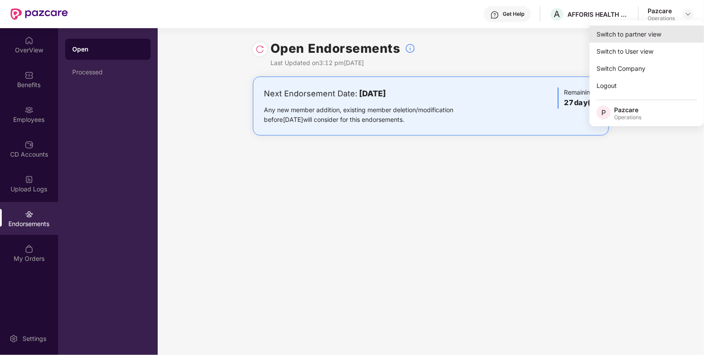
click at [602, 32] on div "Switch to partner view" at bounding box center [646, 34] width 115 height 17
